Goal: Information Seeking & Learning: Learn about a topic

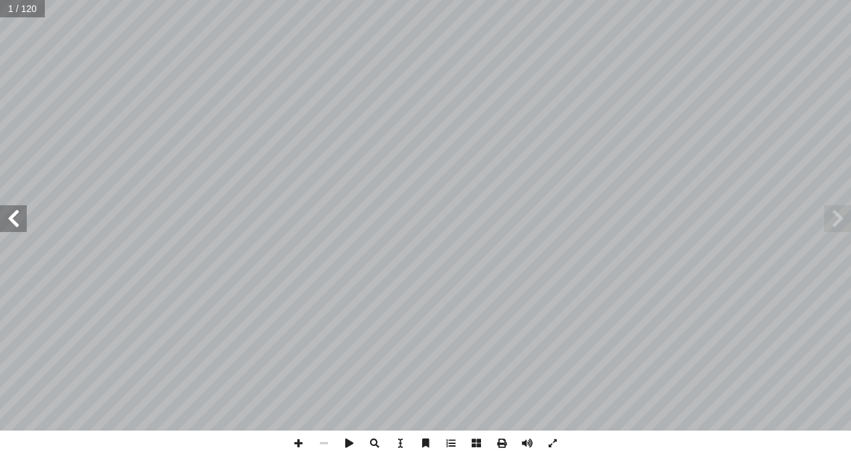
click at [17, 223] on span at bounding box center [13, 218] width 27 height 27
click at [17, 222] on span at bounding box center [13, 218] width 27 height 27
click at [17, 220] on span at bounding box center [13, 218] width 27 height 27
click at [17, 219] on span at bounding box center [13, 218] width 27 height 27
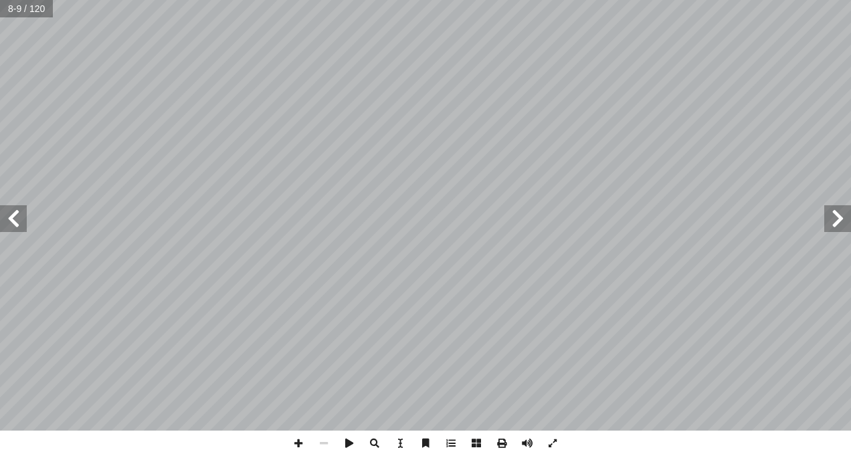
click at [17, 219] on span at bounding box center [13, 218] width 27 height 27
click at [17, 217] on span at bounding box center [13, 218] width 27 height 27
click at [827, 220] on span at bounding box center [837, 218] width 27 height 27
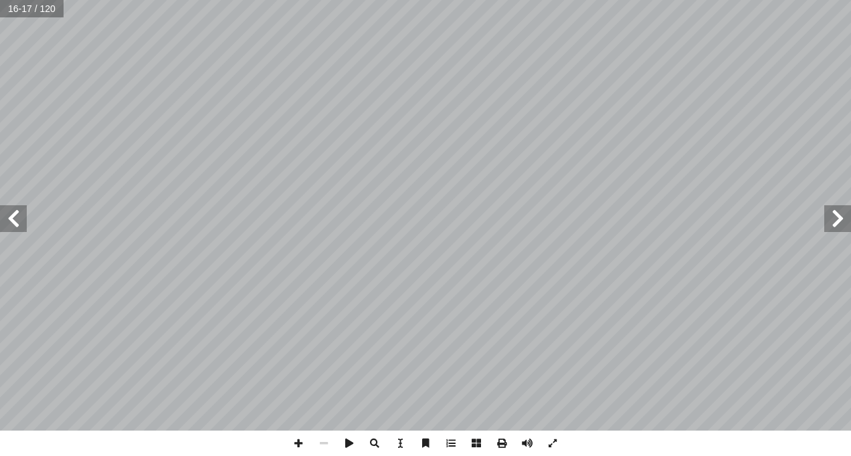
click at [14, 229] on span at bounding box center [13, 218] width 27 height 27
click at [590, 447] on div "14 : َ العدد أ ا َ ر ْ ق أ ا َ و َ ة ور ُّ الص ُ ظ ِ ح � ل أ ا ٤ ٤ : ٤ تي فيها …" at bounding box center [425, 228] width 851 height 456
click at [302, 442] on span at bounding box center [298, 443] width 25 height 25
